Goal: Information Seeking & Learning: Learn about a topic

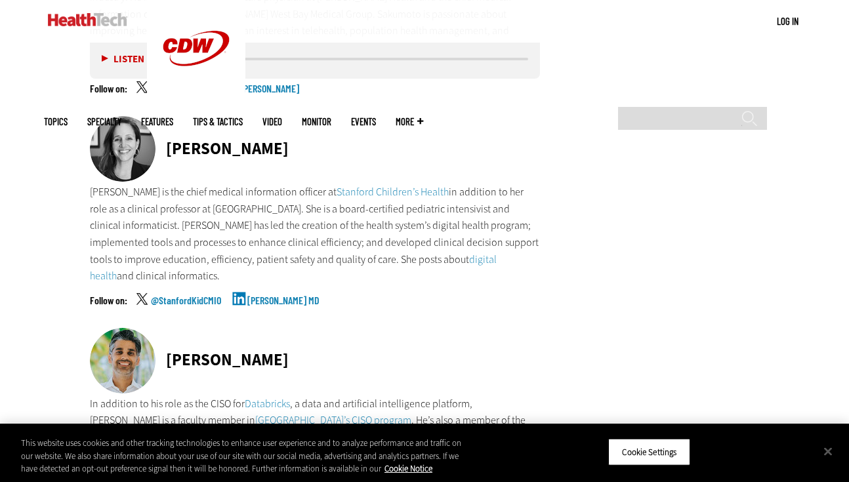
scroll to position [4927, 0]
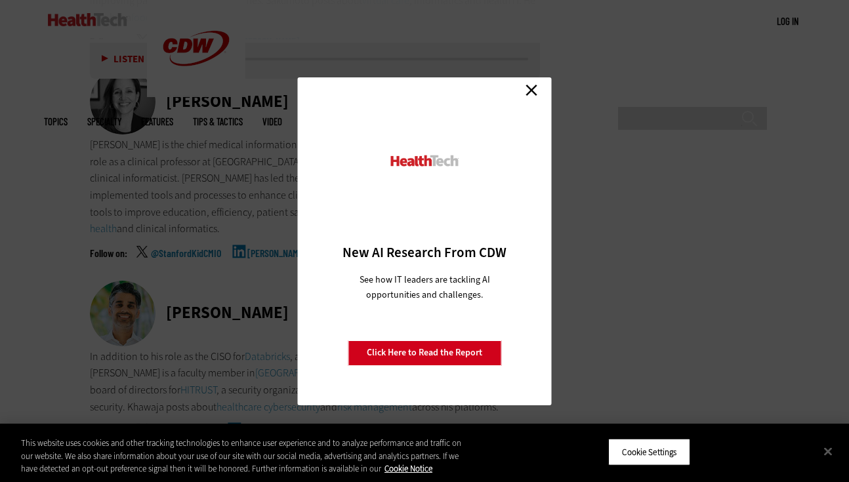
click at [528, 87] on link "Close" at bounding box center [532, 91] width 20 height 20
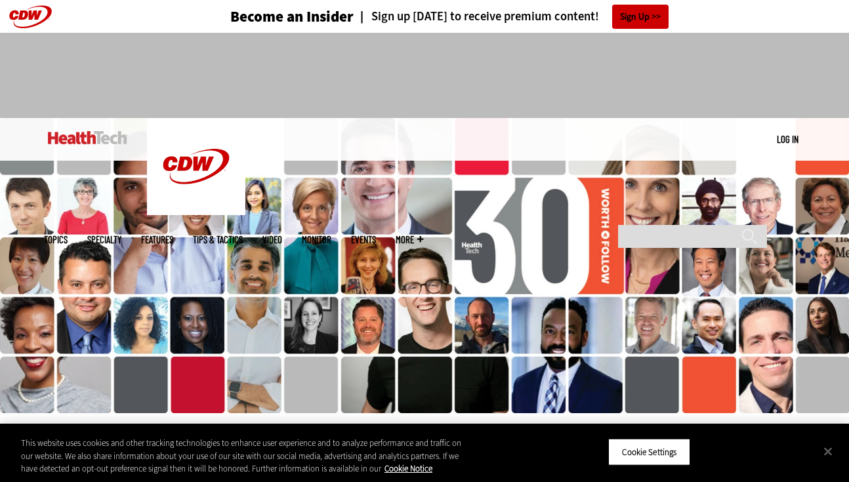
scroll to position [0, 0]
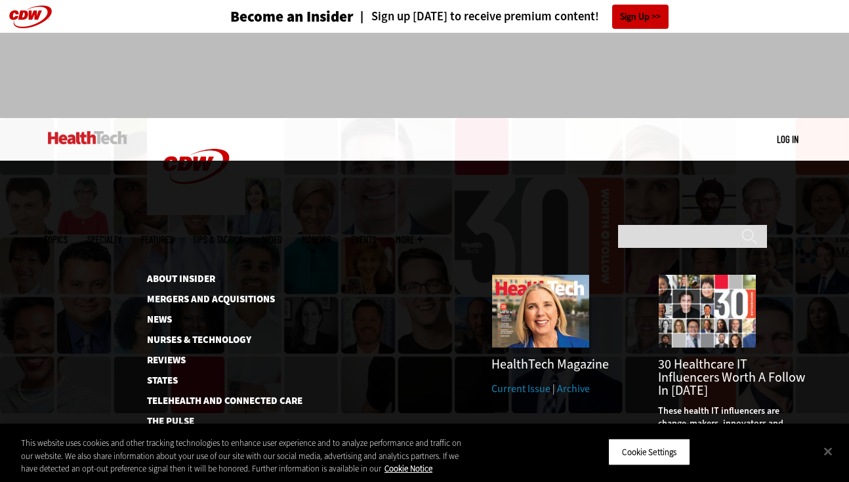
click at [423, 235] on span "More" at bounding box center [410, 240] width 28 height 10
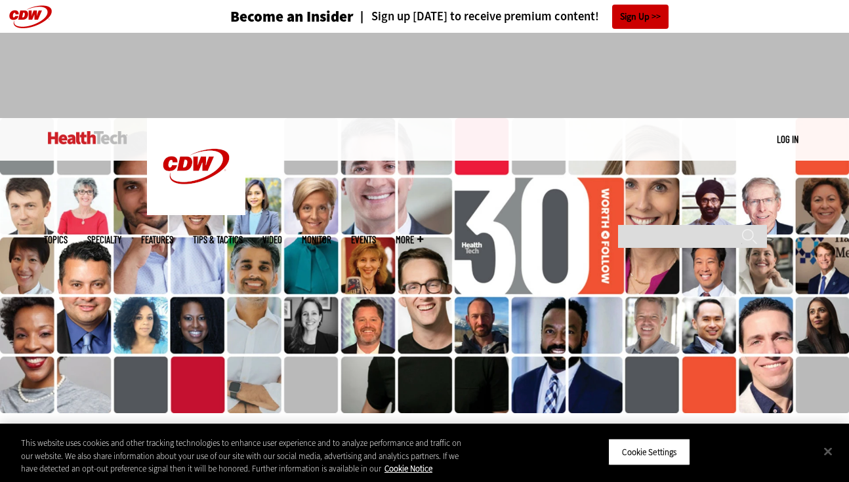
click at [67, 133] on img at bounding box center [87, 137] width 79 height 13
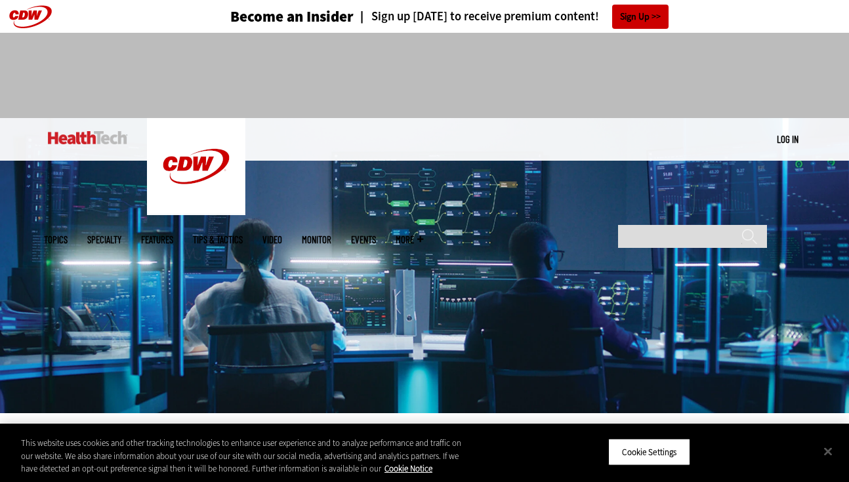
click at [173, 235] on link "Features" at bounding box center [157, 240] width 32 height 10
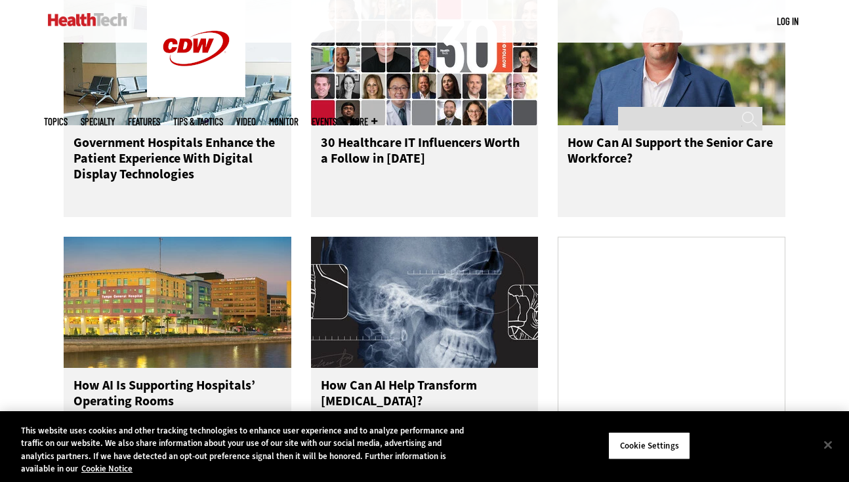
scroll to position [777, 0]
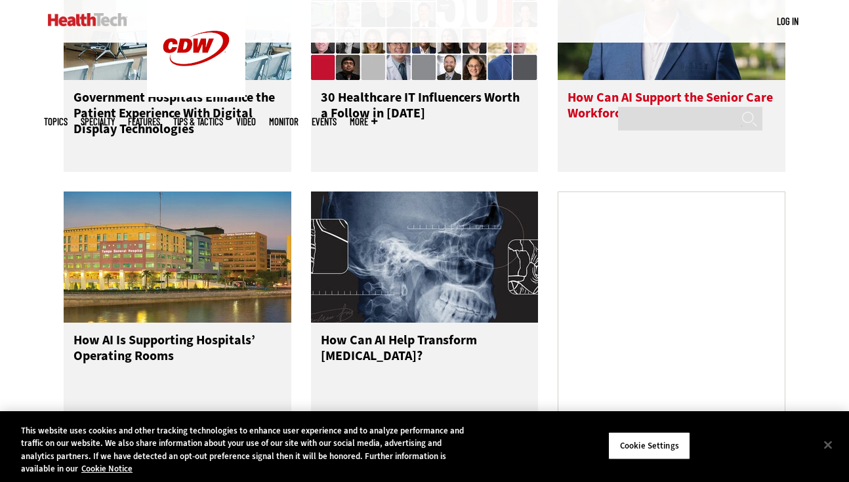
click at [623, 111] on h3 "How Can AI Support the Senior Care Workforce?" at bounding box center [671, 116] width 208 height 52
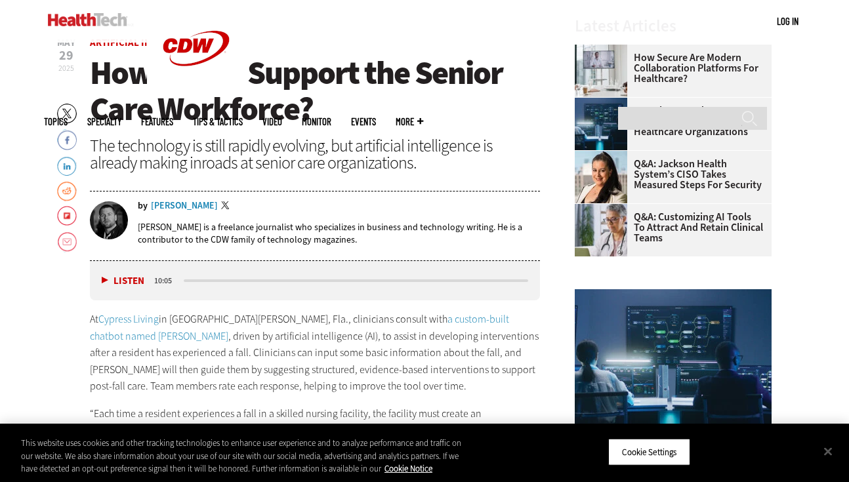
scroll to position [454, 0]
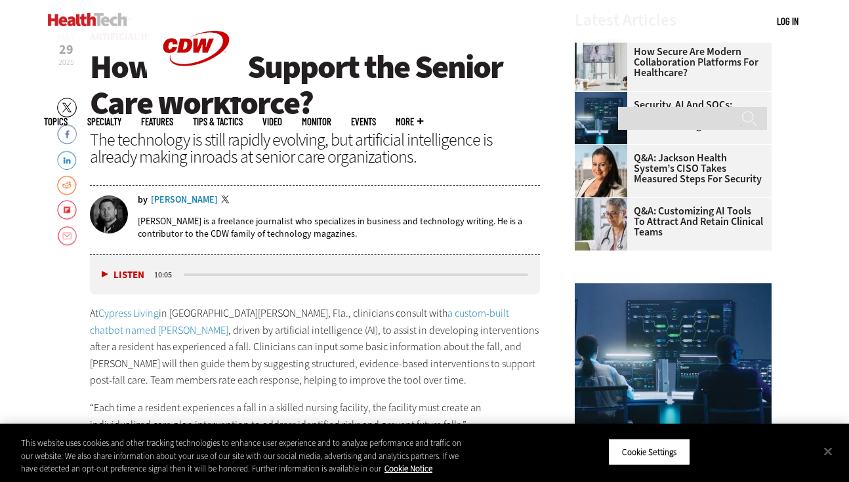
click at [192, 200] on div "Calvin Hennick" at bounding box center [184, 199] width 67 height 9
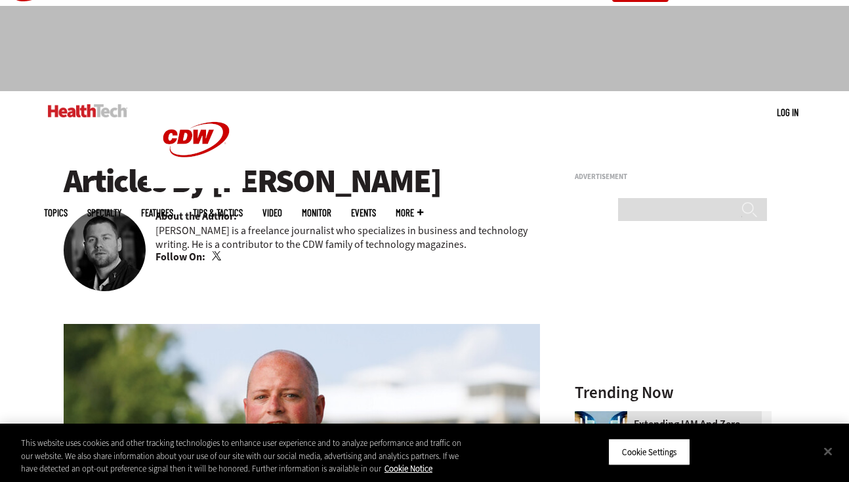
scroll to position [30, 0]
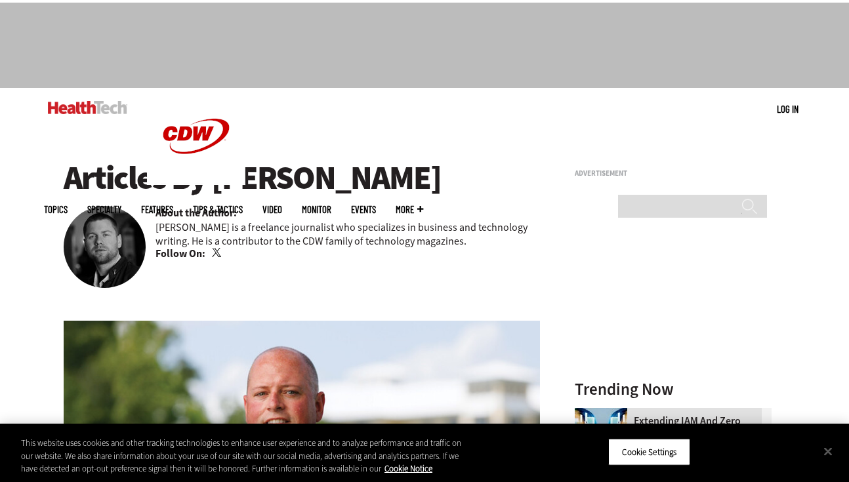
click at [109, 237] on img at bounding box center [105, 247] width 82 height 82
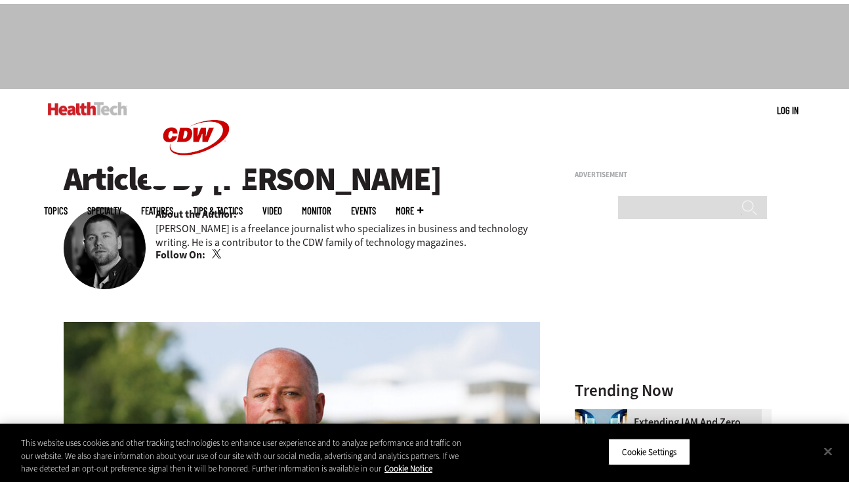
scroll to position [30, 0]
